Goal: Task Accomplishment & Management: Use online tool/utility

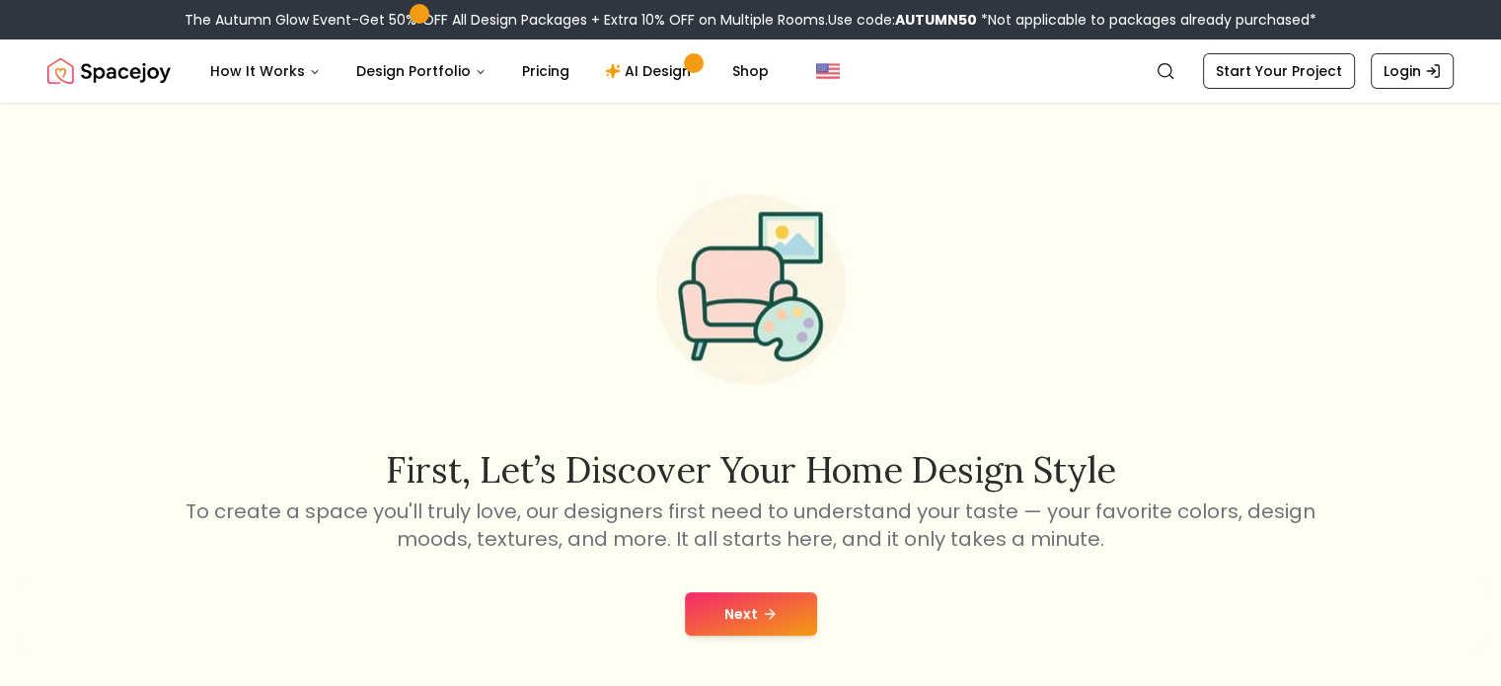
click at [747, 633] on button "Next" at bounding box center [751, 613] width 132 height 43
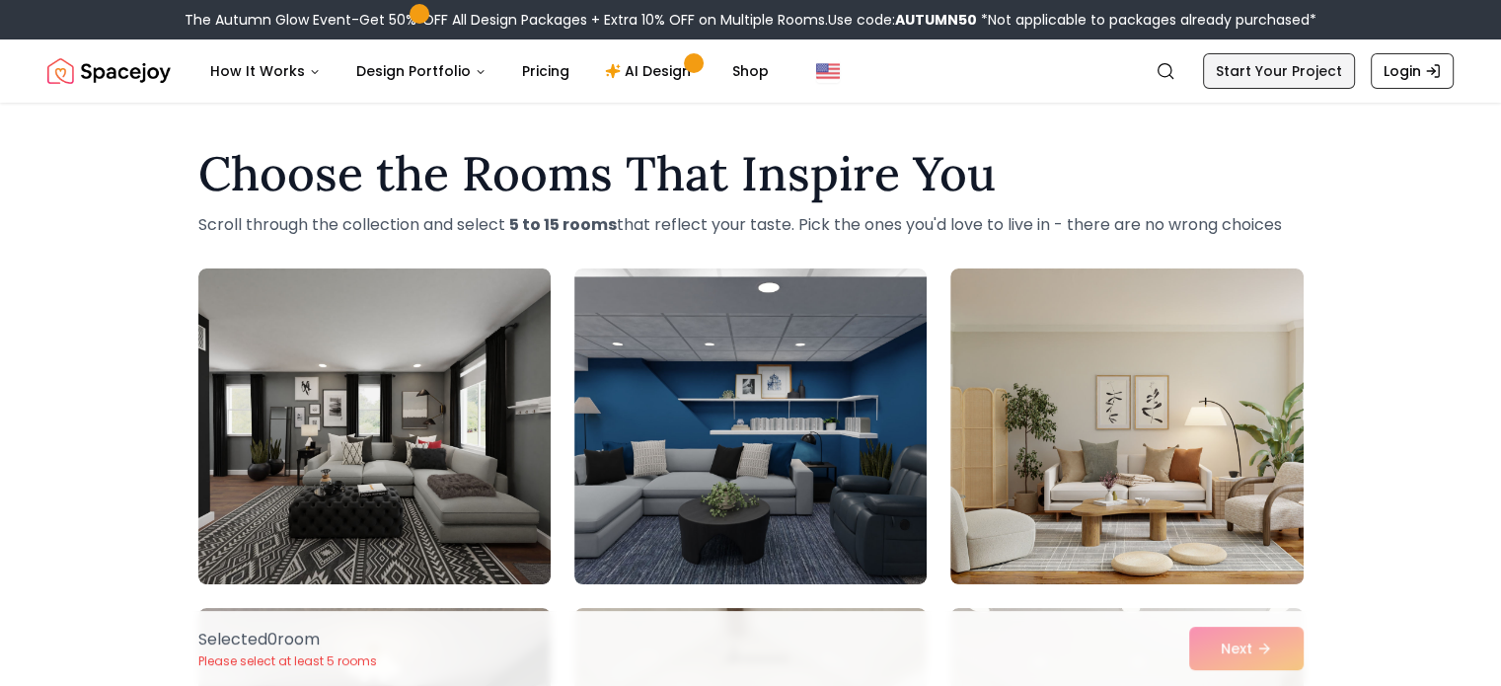
click at [1266, 77] on link "Start Your Project" at bounding box center [1279, 71] width 152 height 36
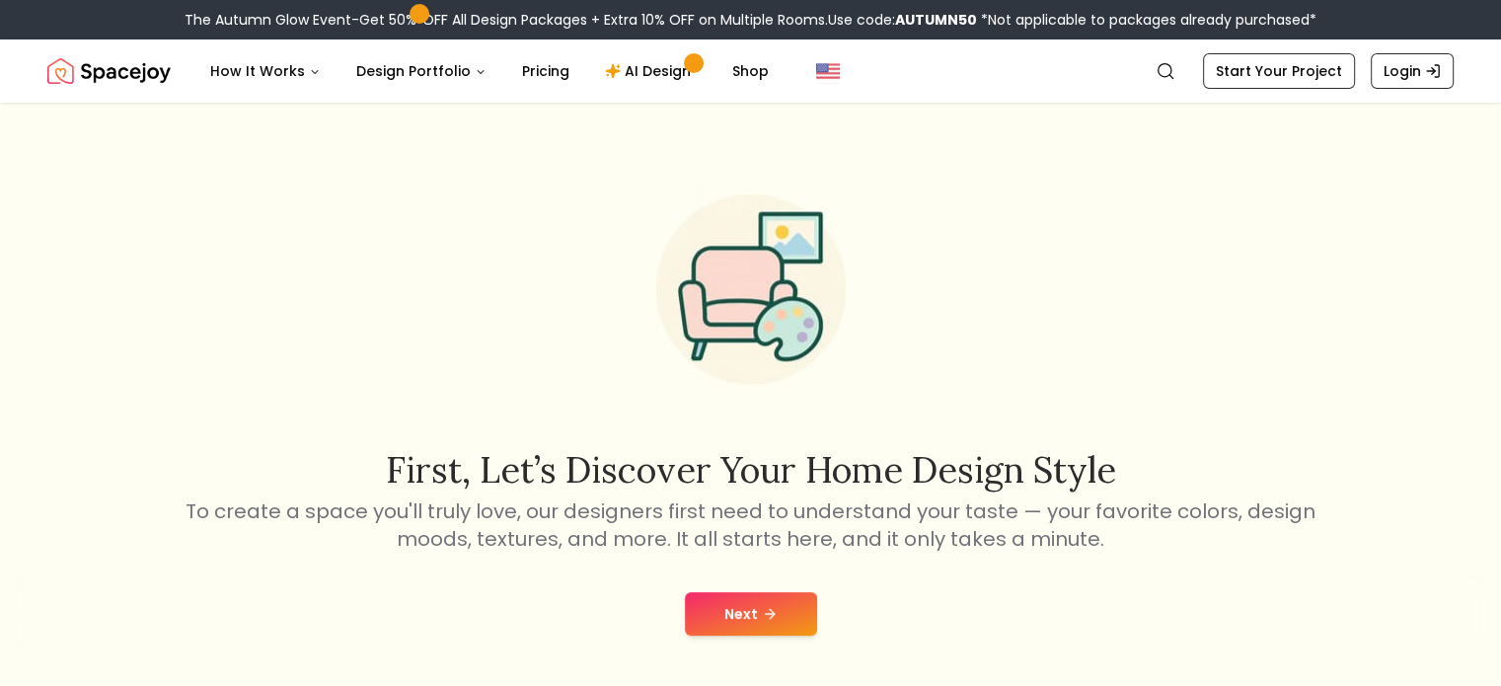
click at [771, 619] on icon at bounding box center [770, 614] width 16 height 16
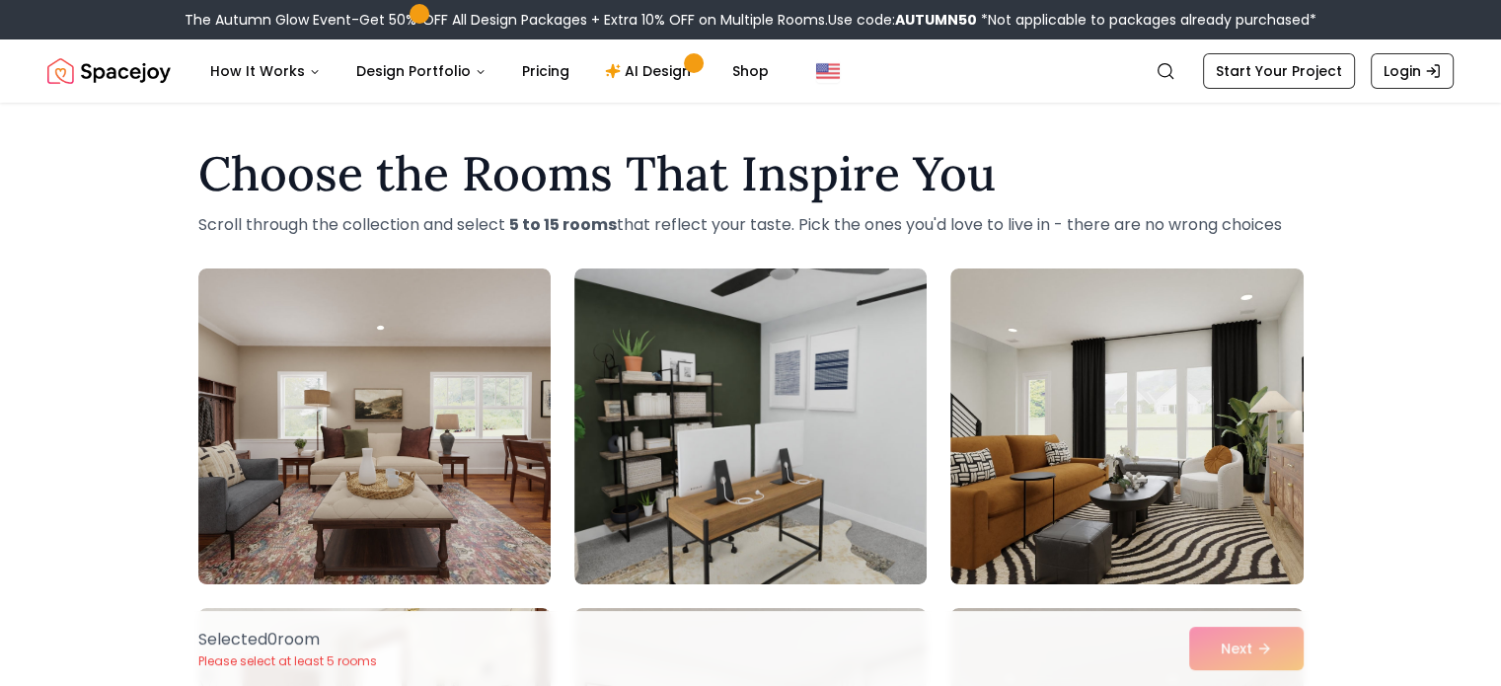
click at [1289, 649] on div "Selected 0 room Please select at least 5 rooms Next" at bounding box center [751, 648] width 1137 height 75
click at [1279, 649] on div "Selected 0 room Please select at least 5 rooms Next" at bounding box center [751, 648] width 1137 height 75
